Goal: Task Accomplishment & Management: Complete application form

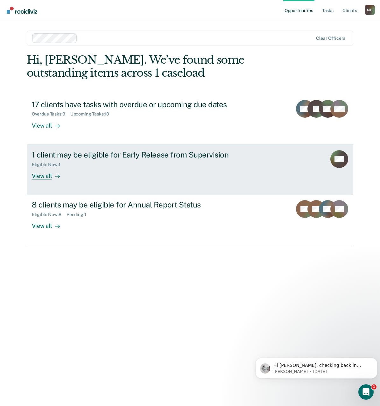
click at [38, 176] on div "View all" at bounding box center [50, 173] width 36 height 12
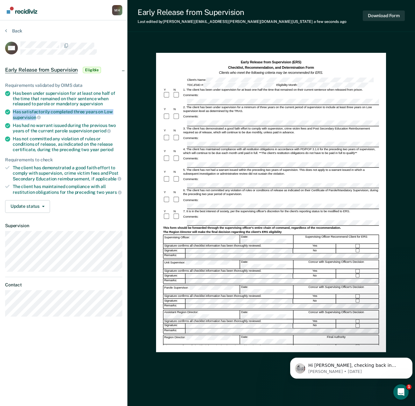
drag, startPoint x: 14, startPoint y: 110, endPoint x: 35, endPoint y: 117, distance: 22.2
click at [35, 117] on div "Has satisfactorily completed three years on Low supervision" at bounding box center [67, 114] width 109 height 11
drag, startPoint x: 35, startPoint y: 117, endPoint x: 32, endPoint y: 117, distance: 3.5
copy div "Has satisfactorily completed three years on Low supervision"
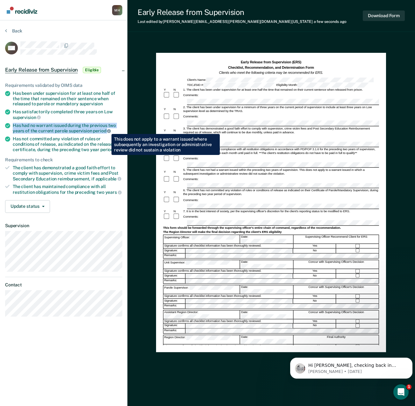
drag, startPoint x: 14, startPoint y: 124, endPoint x: 107, endPoint y: 129, distance: 92.4
click at [107, 129] on div "Has had no warrant issued during the previous two years of the current parole s…" at bounding box center [67, 128] width 109 height 11
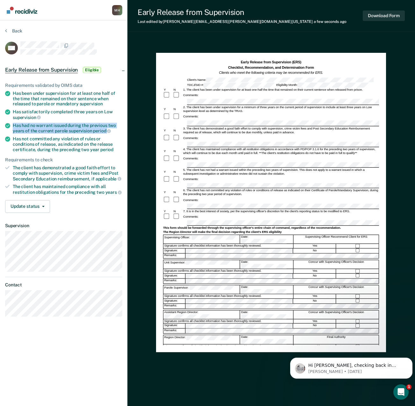
drag, startPoint x: 107, startPoint y: 129, endPoint x: 94, endPoint y: 129, distance: 13.0
copy div "Has had no warrant issued during the previous two years of the current parole s…"
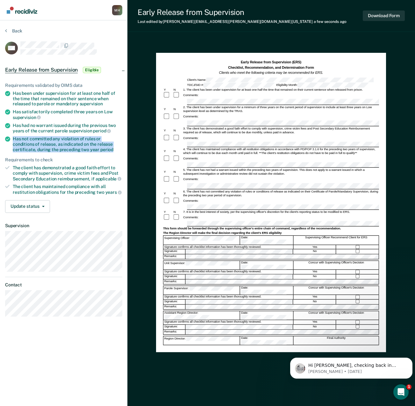
drag, startPoint x: 13, startPoint y: 139, endPoint x: 89, endPoint y: 150, distance: 77.5
click at [89, 150] on div "Has not committed any violation of rules or conditions of release, as indicated…" at bounding box center [67, 144] width 109 height 16
drag, startPoint x: 89, startPoint y: 150, endPoint x: 77, endPoint y: 147, distance: 13.2
copy div "Has not committed any violation of rules or conditions of release, as indicated…"
